Goal: Find specific page/section: Find specific page/section

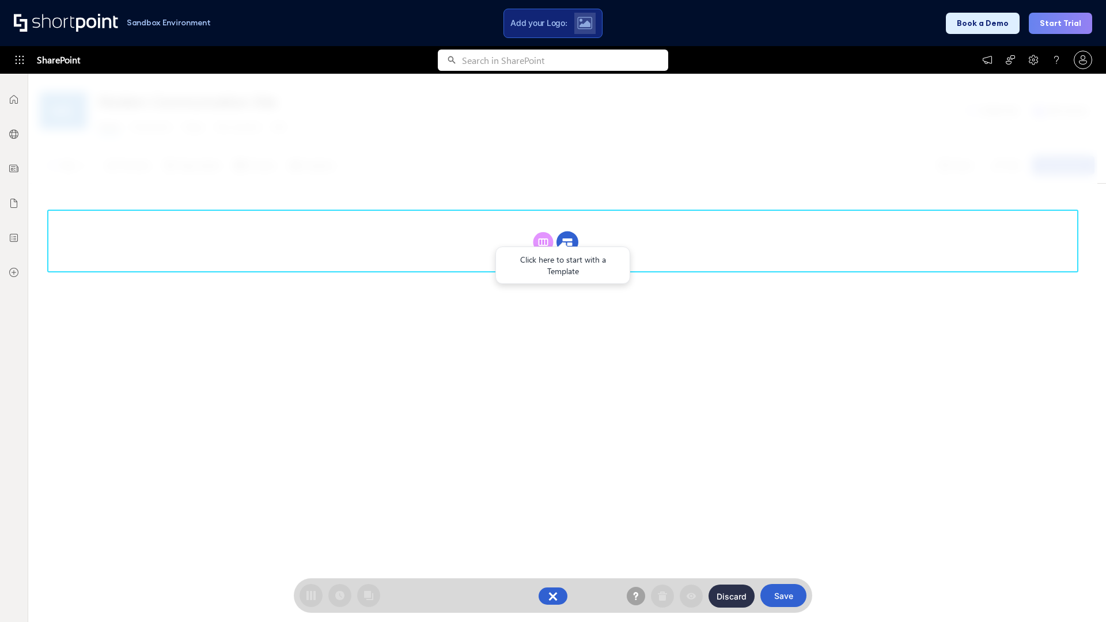
click at [567, 242] on circle at bounding box center [567, 243] width 22 height 22
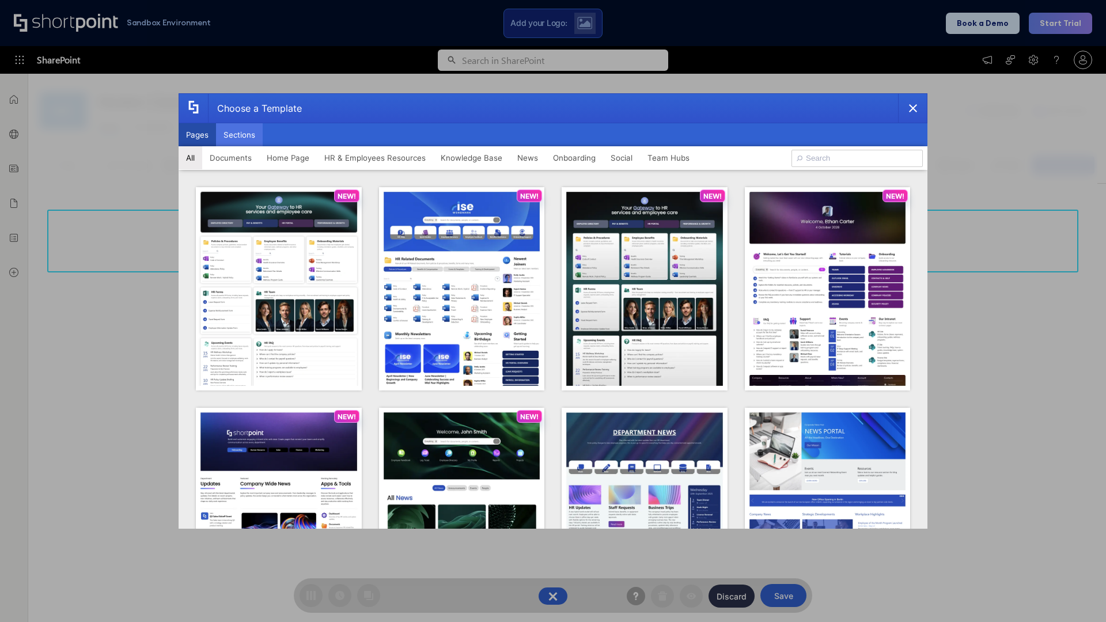
click at [239, 135] on button "Sections" at bounding box center [239, 134] width 47 height 23
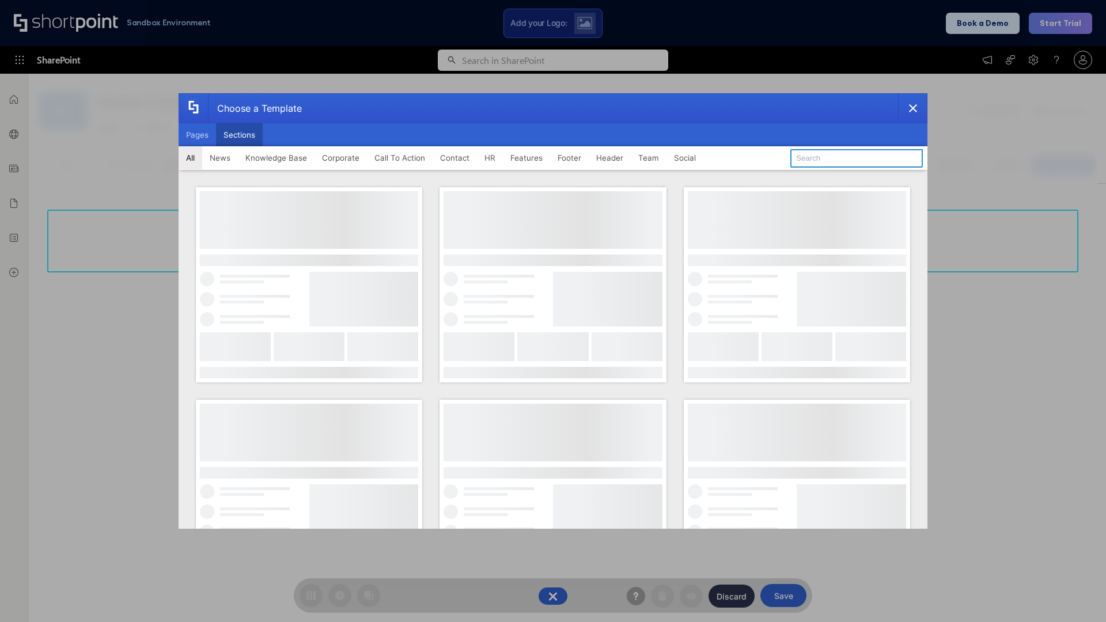
type input "Features Kit 3"
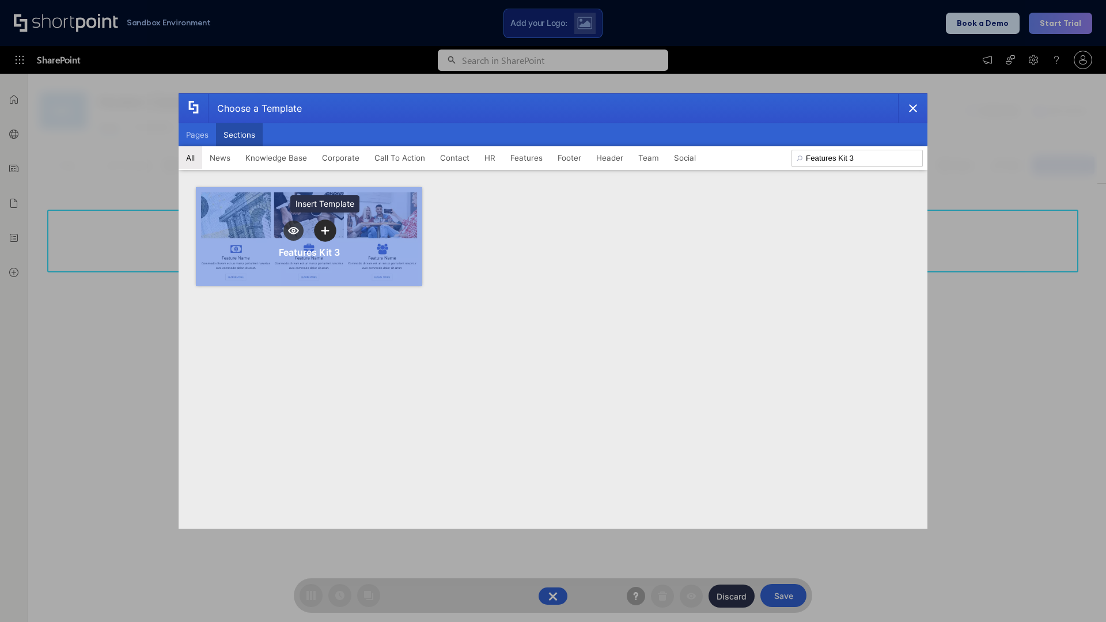
click at [325, 230] on icon "template selector" at bounding box center [325, 231] width 8 height 8
